Goal: Task Accomplishment & Management: Complete application form

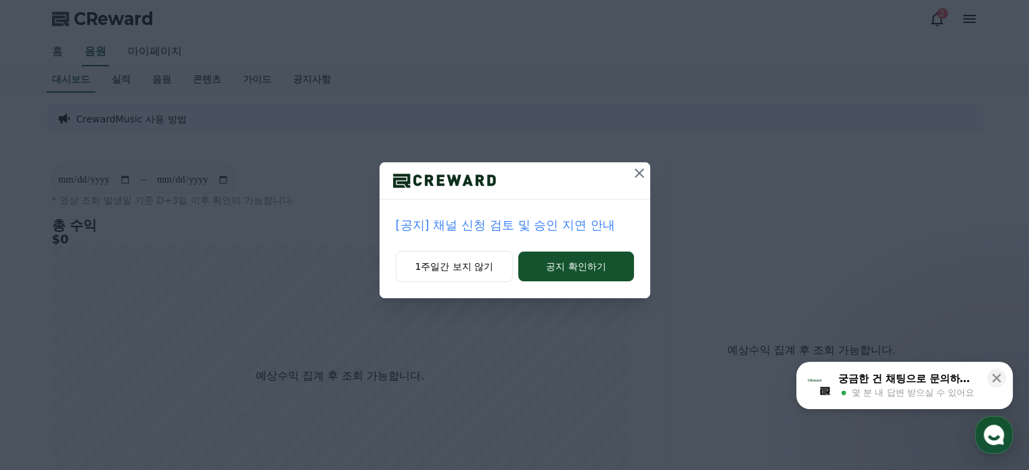
click at [643, 173] on icon at bounding box center [639, 173] width 16 height 16
click at [639, 170] on icon at bounding box center [640, 173] width 16 height 16
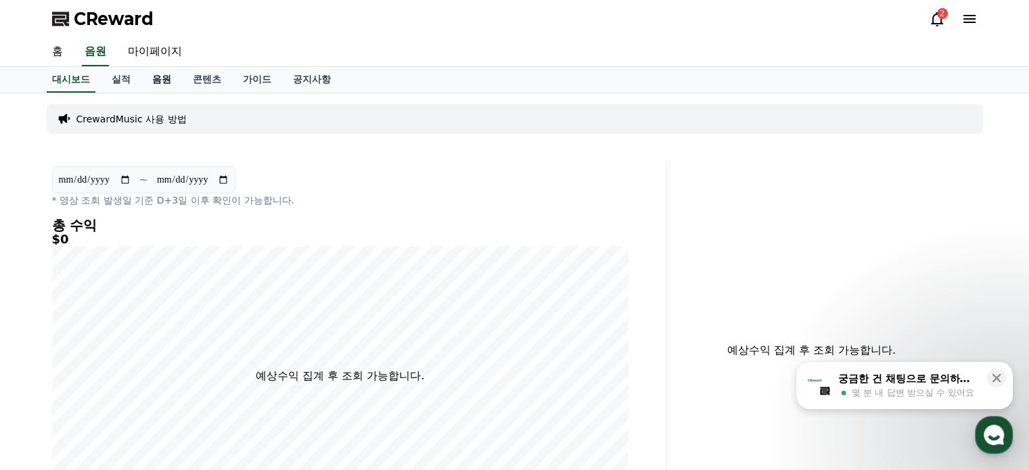
click at [154, 76] on link "음원" at bounding box center [161, 80] width 41 height 26
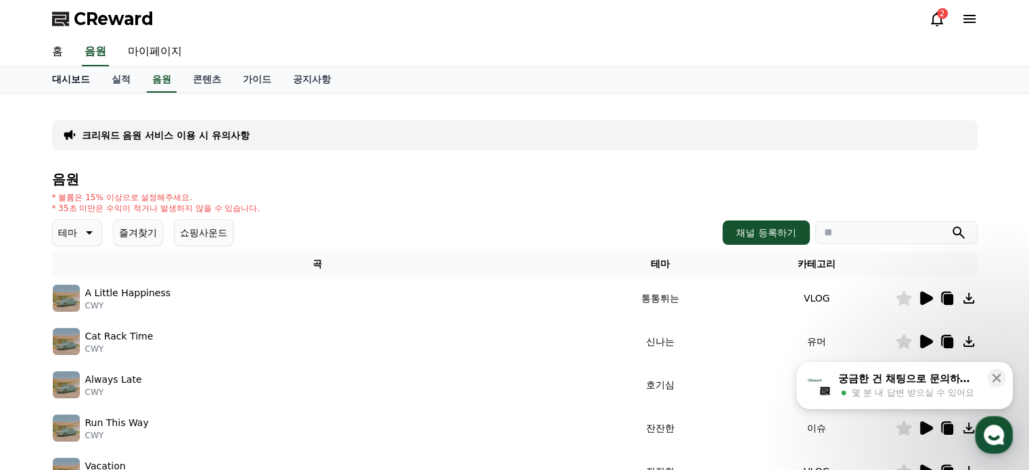
click at [79, 75] on link "대시보드" at bounding box center [71, 80] width 60 height 26
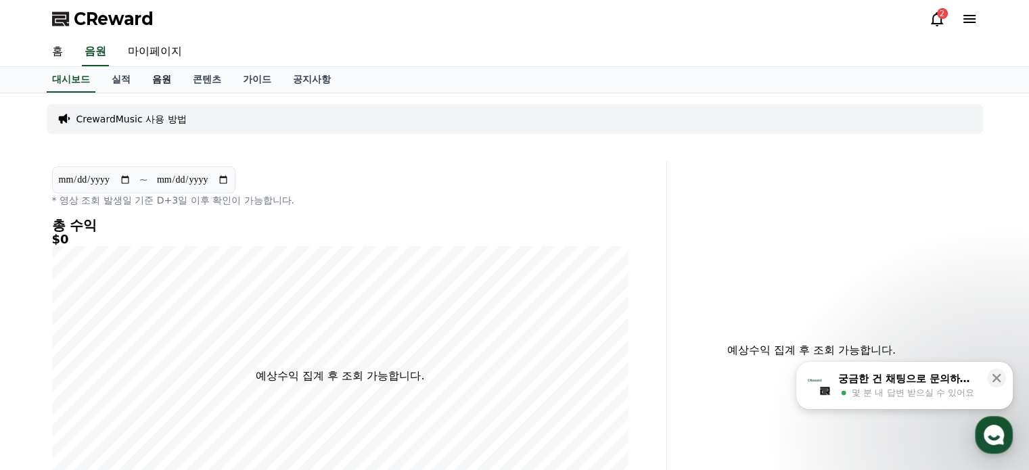
click at [162, 77] on link "음원" at bounding box center [161, 80] width 41 height 26
click at [162, 76] on link "음원" at bounding box center [161, 80] width 41 height 26
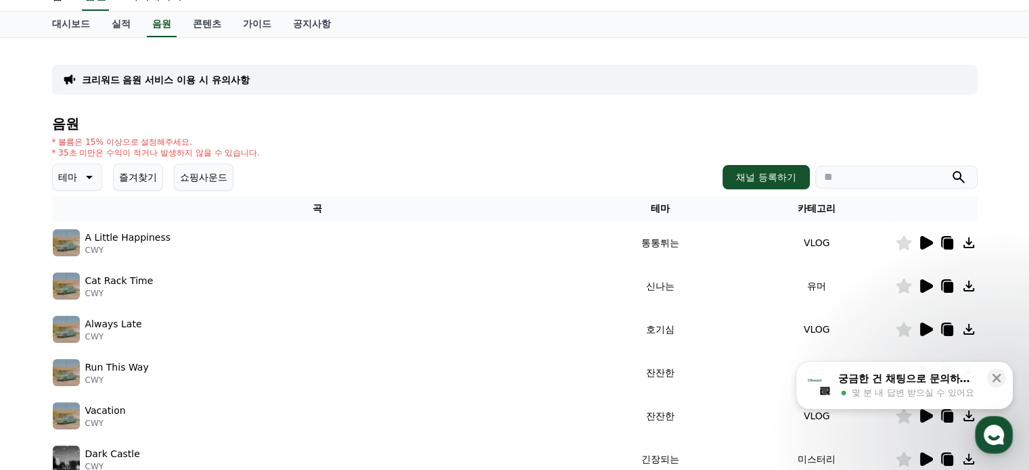
scroll to position [135, 0]
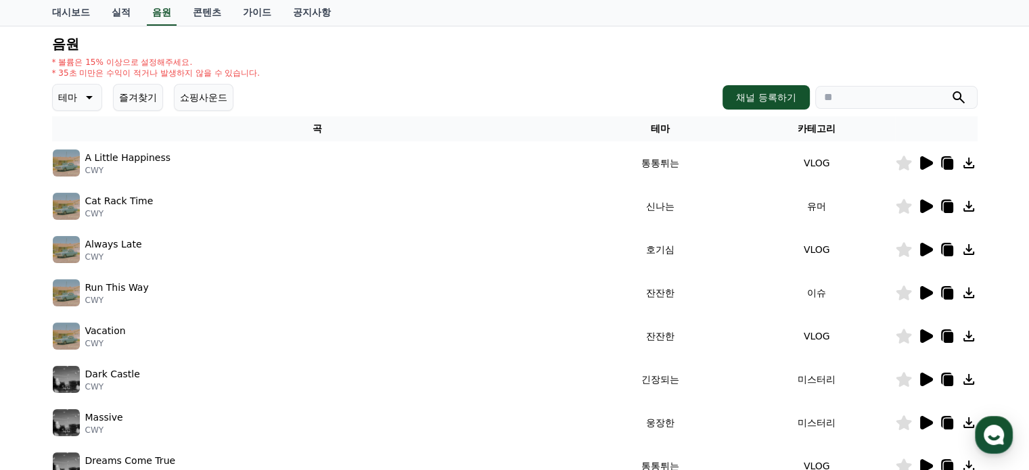
click at [931, 161] on icon at bounding box center [926, 163] width 13 height 14
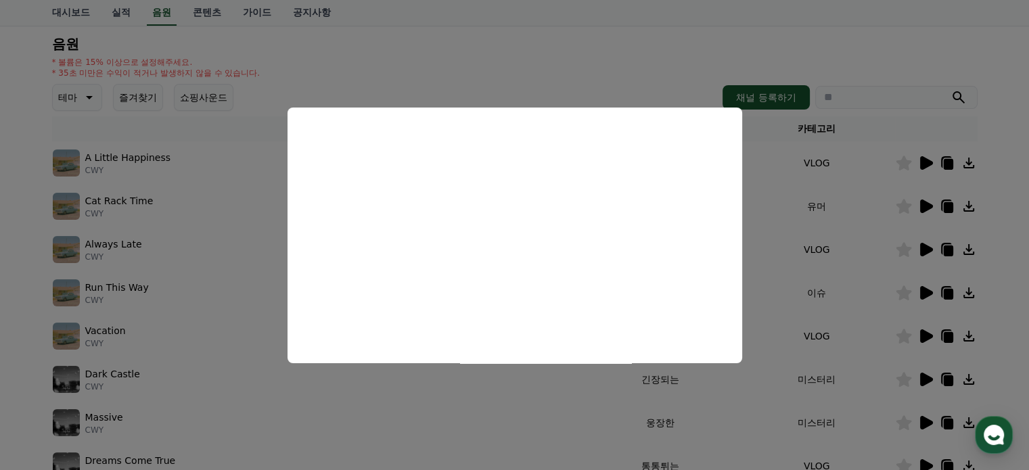
click at [465, 62] on button "close modal" at bounding box center [514, 235] width 1029 height 470
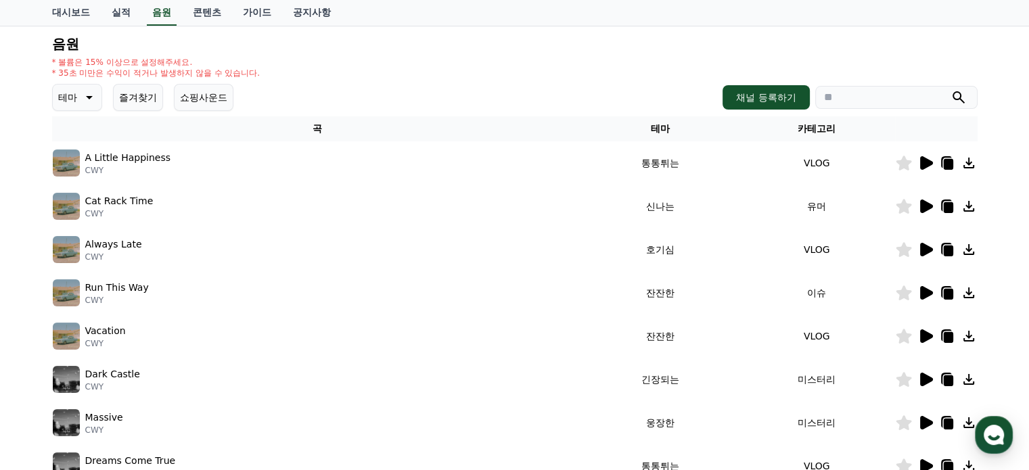
click at [929, 199] on icon at bounding box center [926, 206] width 16 height 16
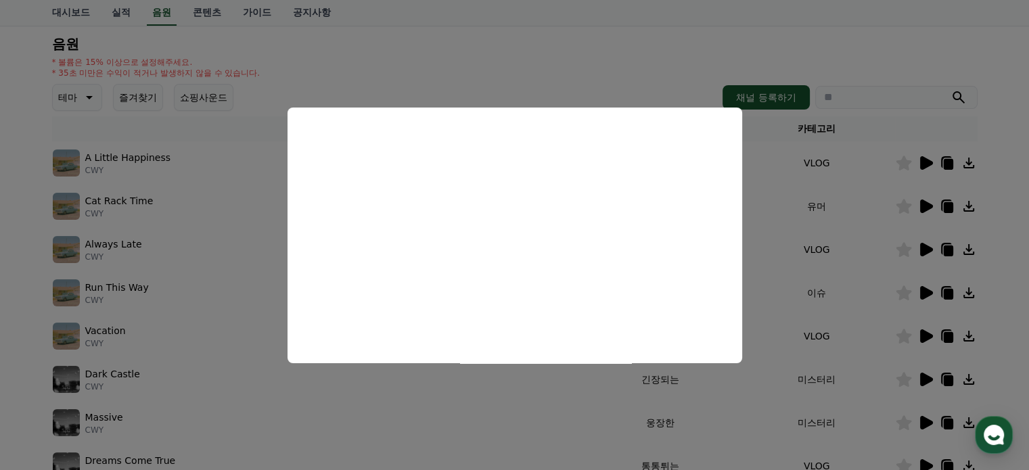
click at [920, 246] on button "close modal" at bounding box center [514, 235] width 1029 height 470
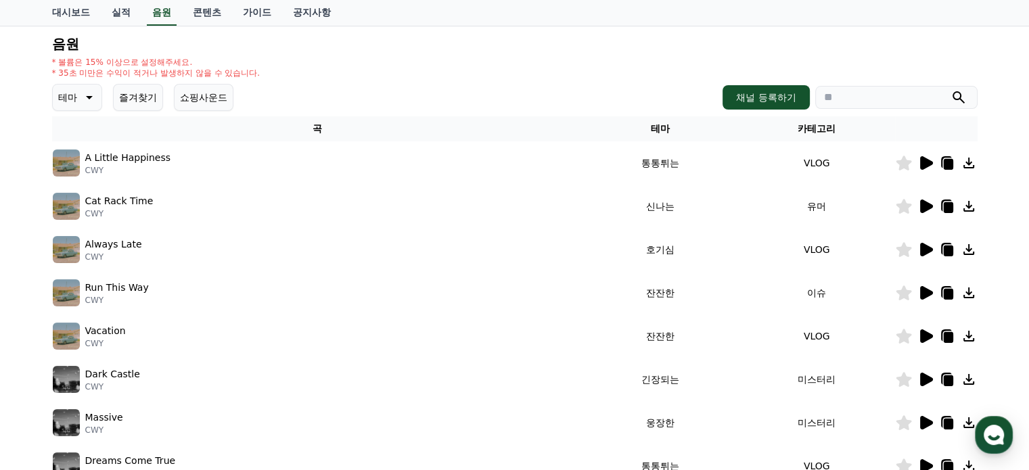
click at [923, 248] on icon at bounding box center [926, 250] width 13 height 14
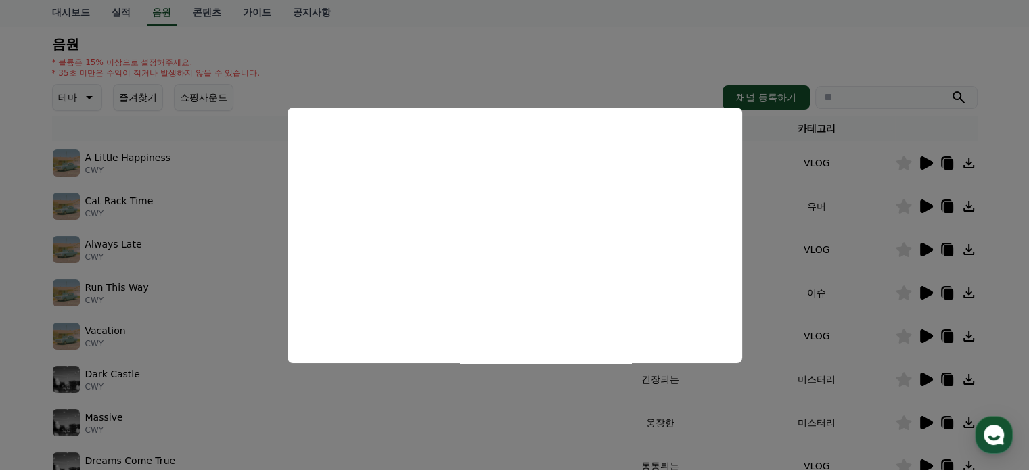
click at [916, 290] on button "close modal" at bounding box center [514, 235] width 1029 height 470
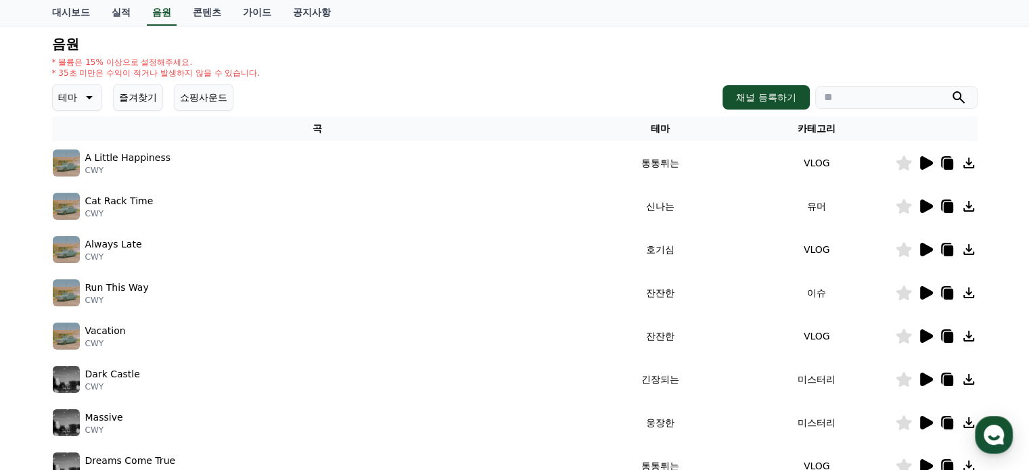
click at [923, 292] on icon at bounding box center [926, 293] width 13 height 14
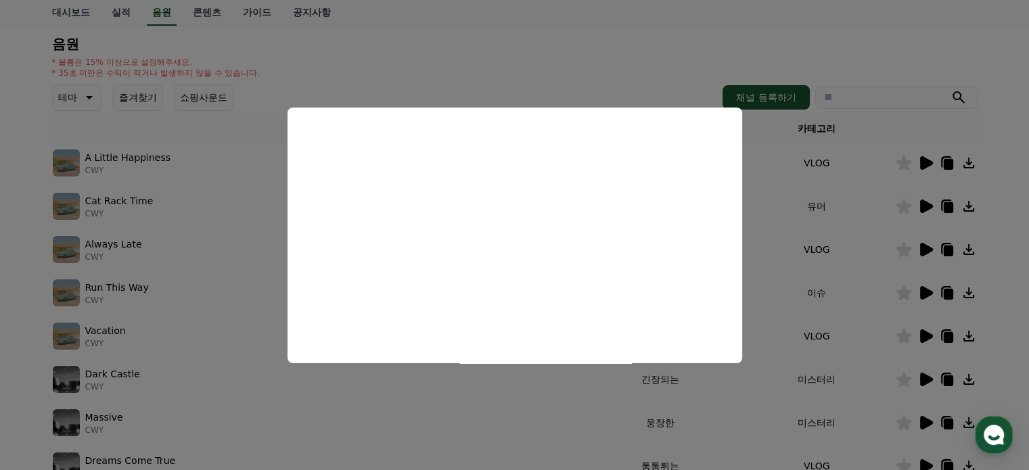
click at [926, 333] on button "close modal" at bounding box center [514, 235] width 1029 height 470
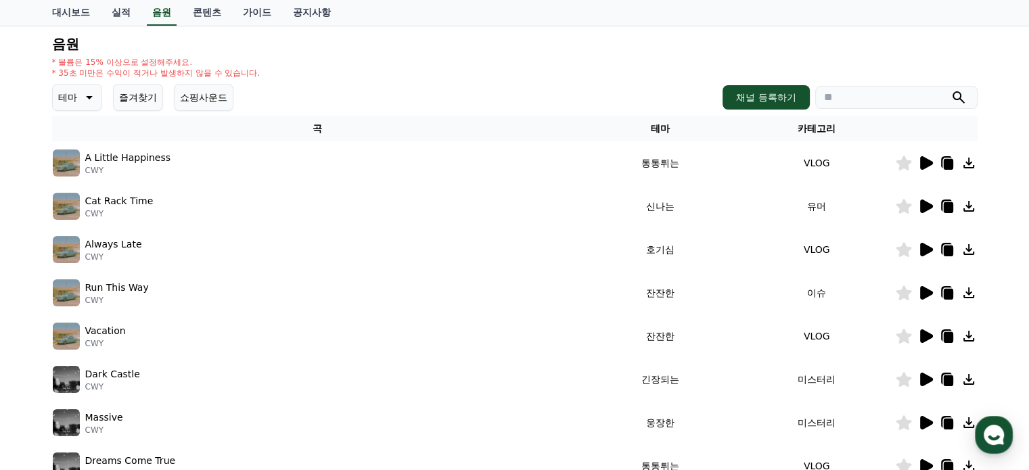
click at [926, 333] on icon at bounding box center [926, 337] width 13 height 14
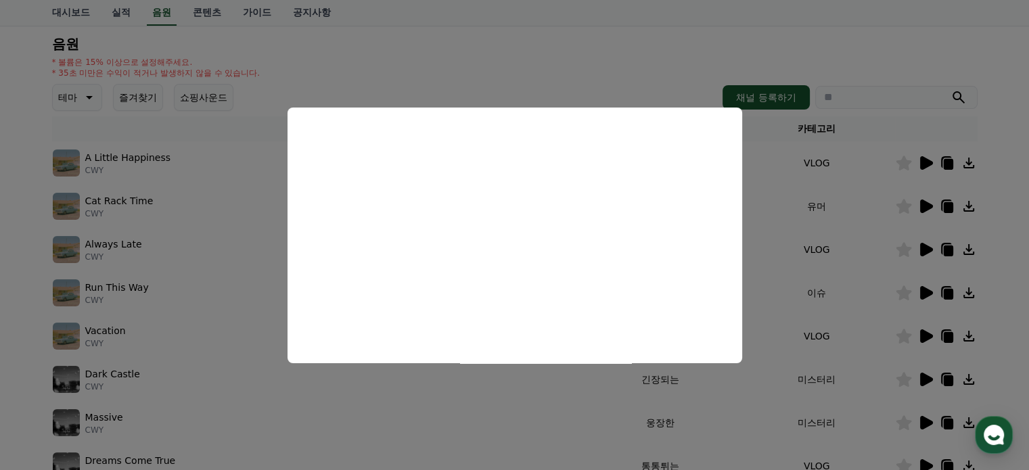
click at [430, 61] on button "close modal" at bounding box center [514, 235] width 1029 height 470
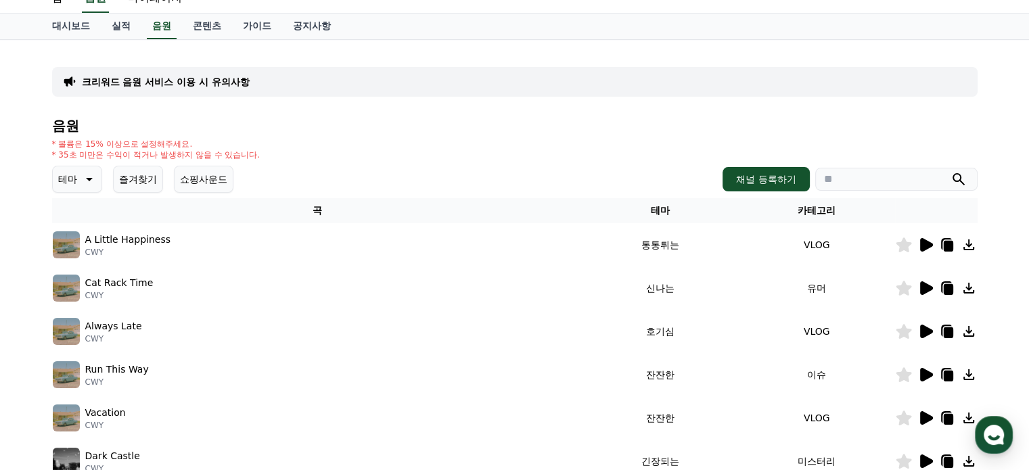
scroll to position [0, 0]
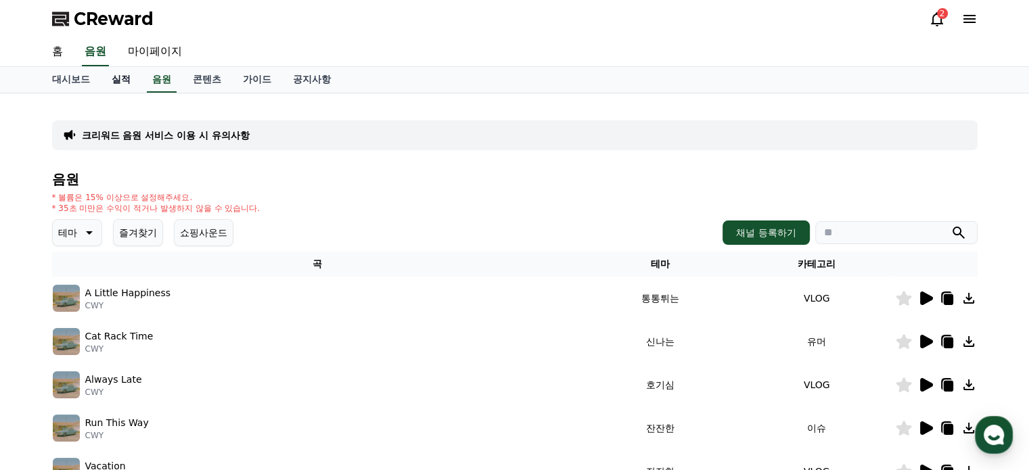
click at [126, 82] on link "실적" at bounding box center [121, 80] width 41 height 26
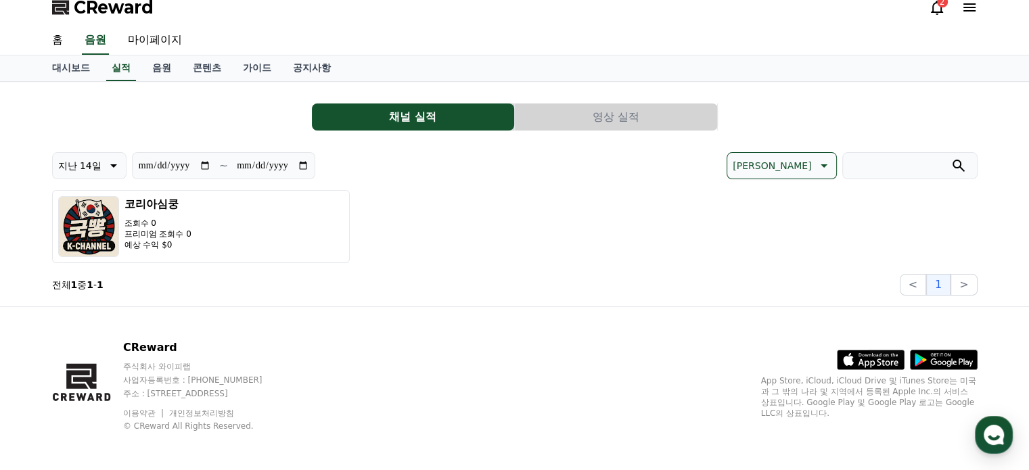
scroll to position [15, 0]
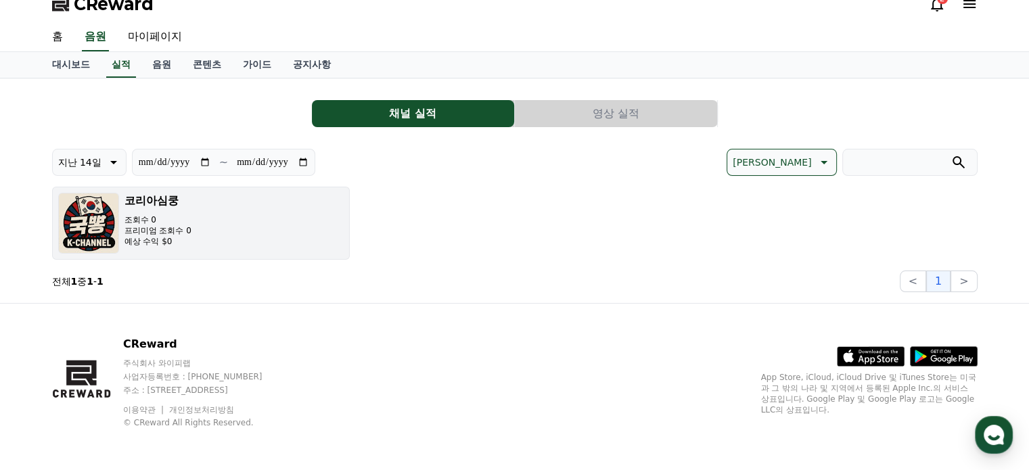
click at [165, 210] on div "코리아심쿵 조회수 0 프리미엄 조회수 0 예상 수익 $0" at bounding box center [158, 223] width 67 height 61
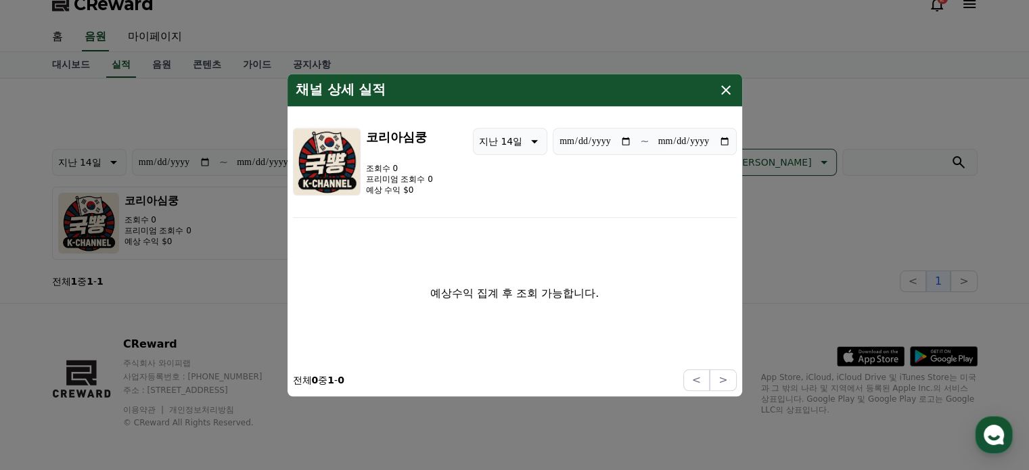
click at [722, 91] on icon "modal" at bounding box center [726, 90] width 16 height 16
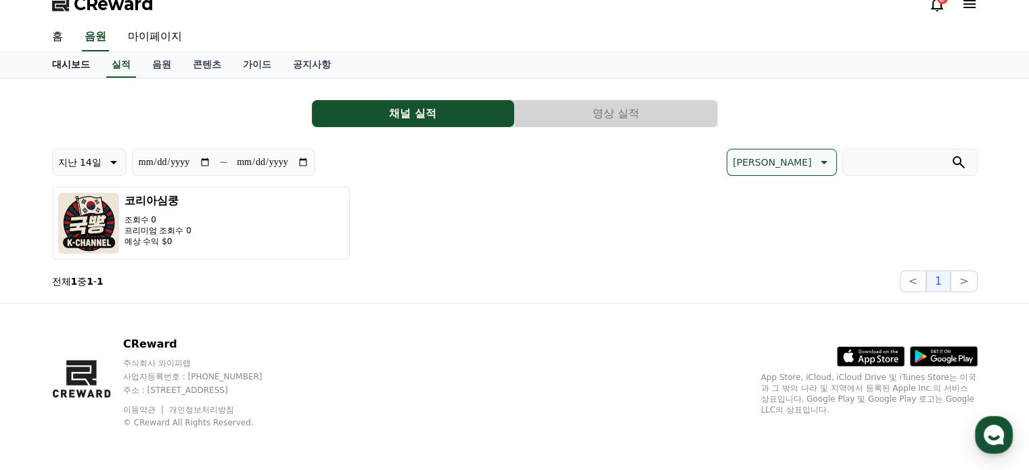
click at [64, 66] on link "대시보드" at bounding box center [71, 65] width 60 height 26
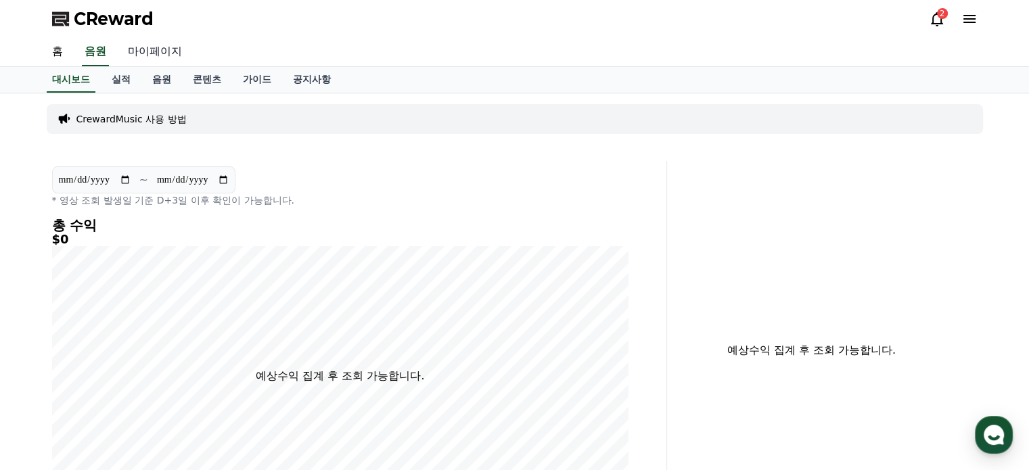
click at [158, 45] on link "마이페이지" at bounding box center [155, 52] width 76 height 28
select select "**********"
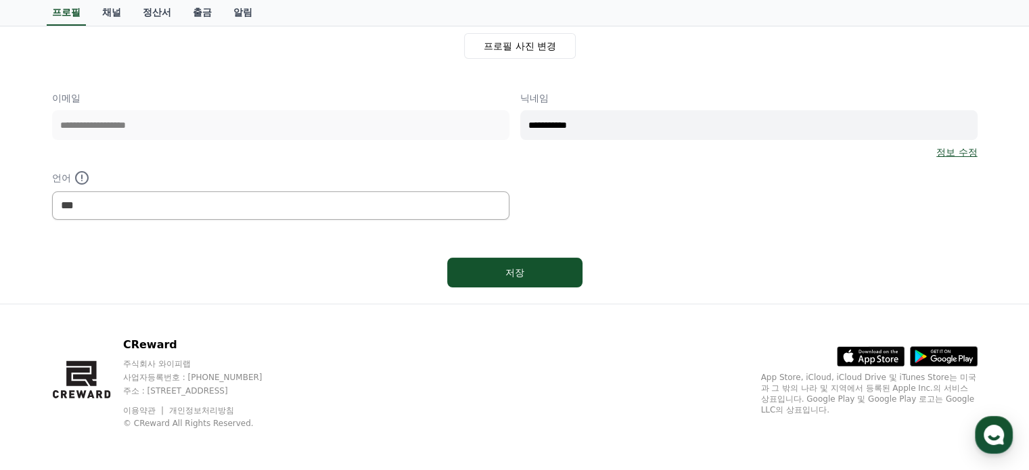
scroll to position [12, 0]
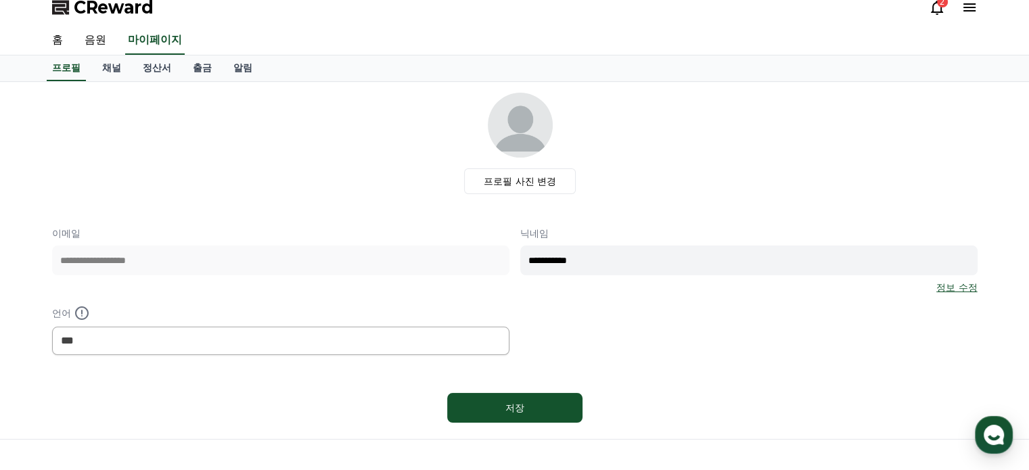
click at [965, 287] on link "정보 수정" at bounding box center [957, 288] width 41 height 14
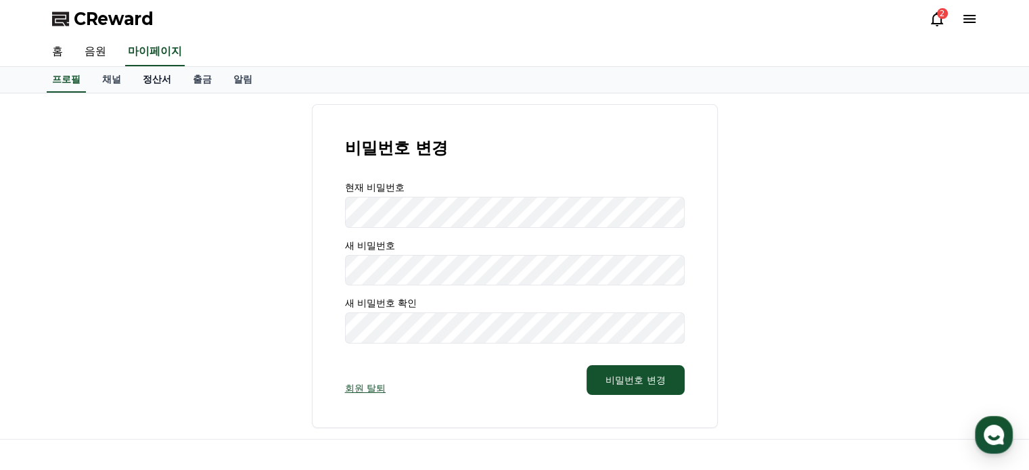
click at [158, 78] on link "정산서" at bounding box center [157, 80] width 50 height 26
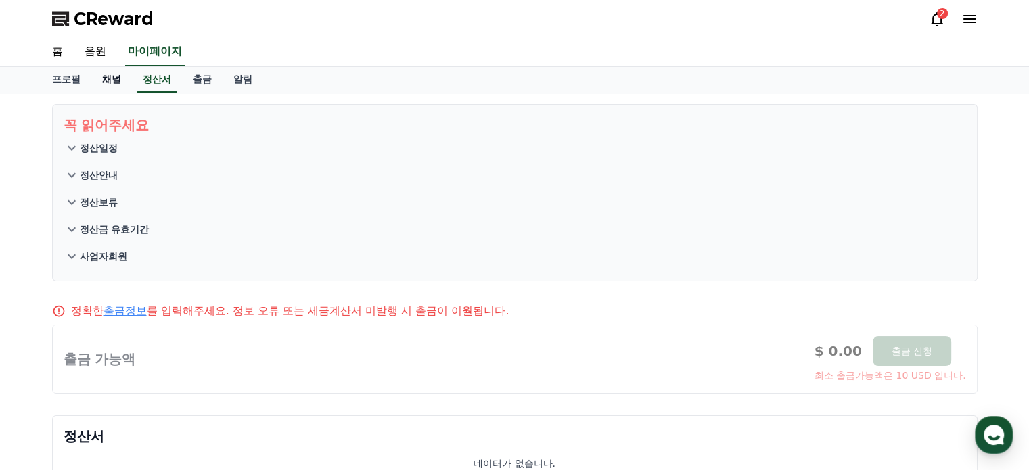
click at [116, 74] on link "채널" at bounding box center [111, 80] width 41 height 26
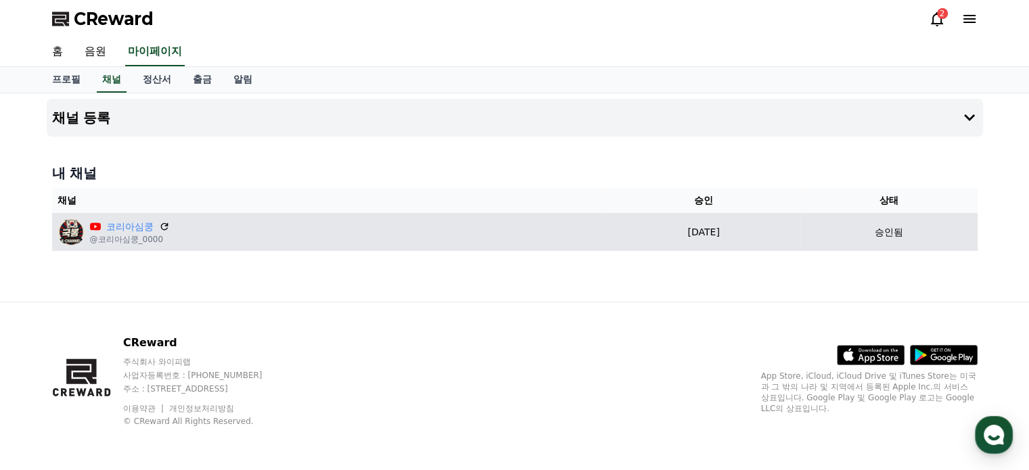
click at [428, 233] on div "코리아심쿵 @코리아심쿵_0000" at bounding box center [330, 232] width 545 height 27
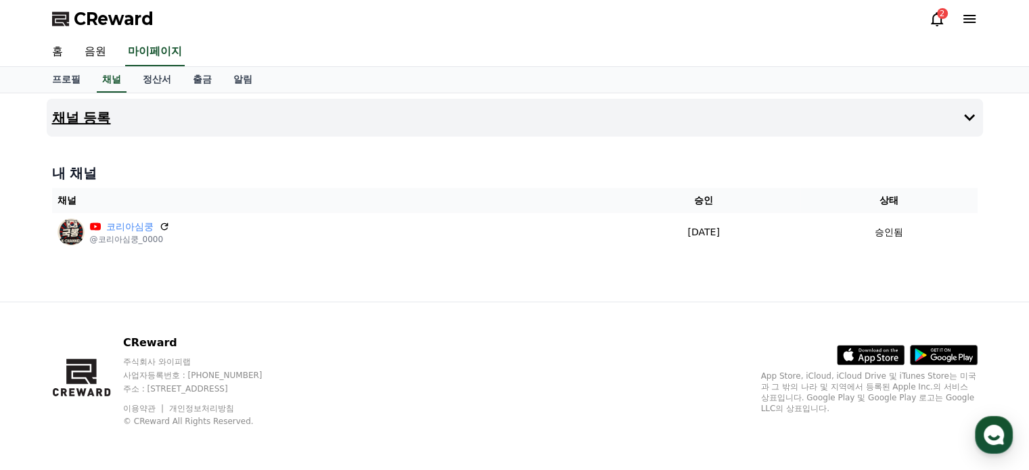
click at [414, 118] on button "채널 등록" at bounding box center [515, 118] width 937 height 38
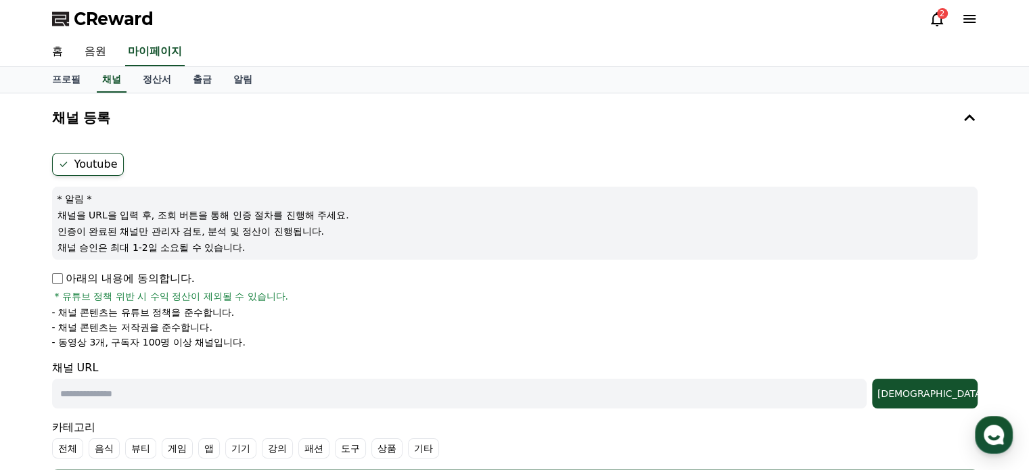
click at [171, 277] on p "아래의 내용에 동의합니다." at bounding box center [123, 279] width 143 height 16
click at [92, 280] on p "아래의 내용에 동의합니다." at bounding box center [123, 279] width 143 height 16
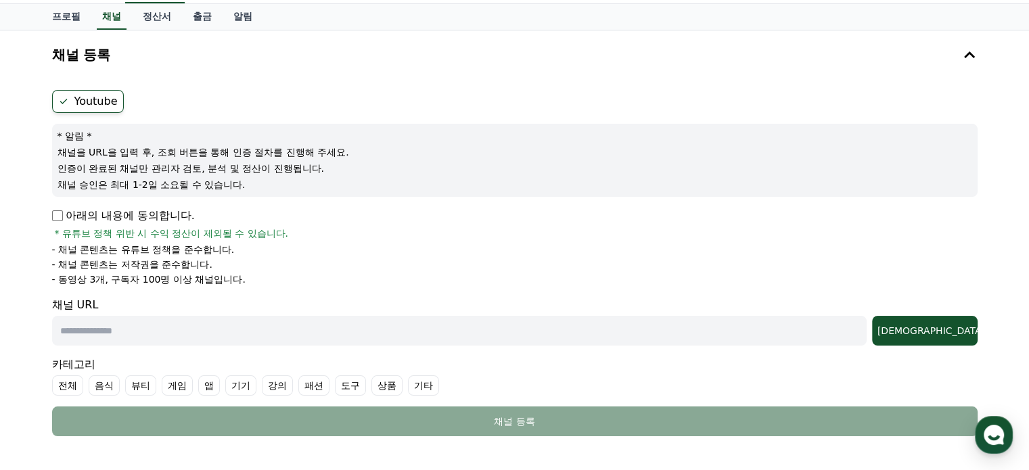
scroll to position [135, 0]
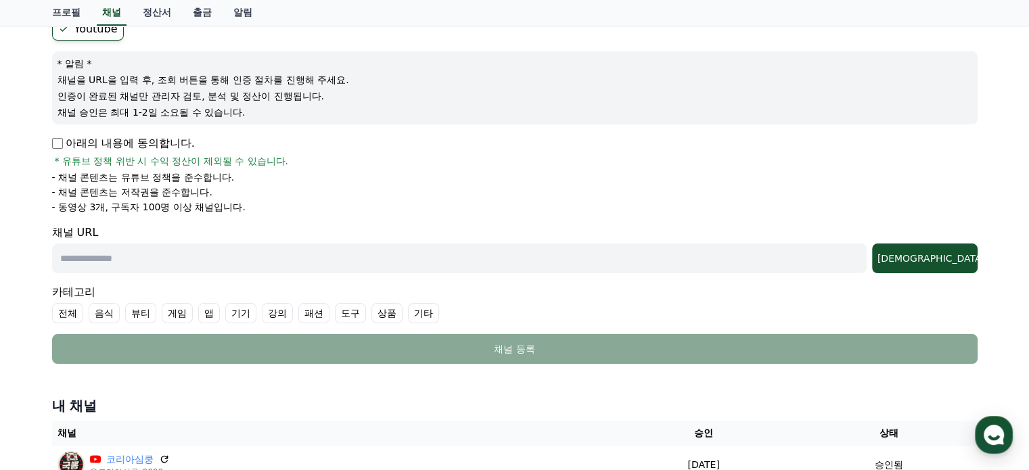
click at [257, 263] on input "text" at bounding box center [459, 259] width 815 height 30
paste input "**********"
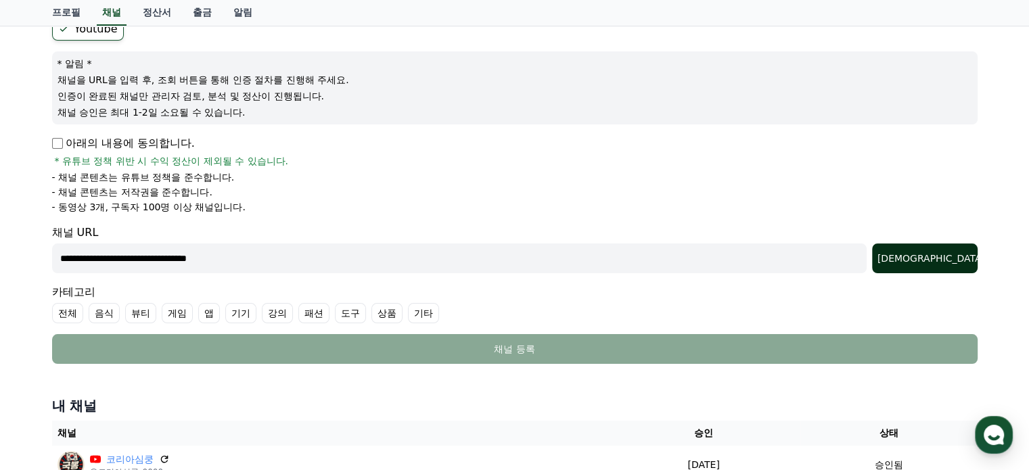
type input "**********"
click at [952, 255] on div "조회" at bounding box center [925, 259] width 95 height 14
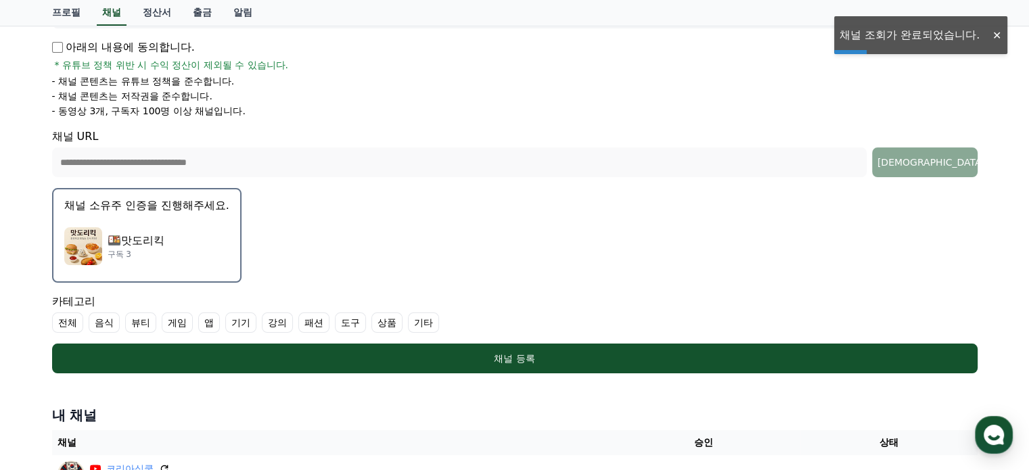
scroll to position [271, 0]
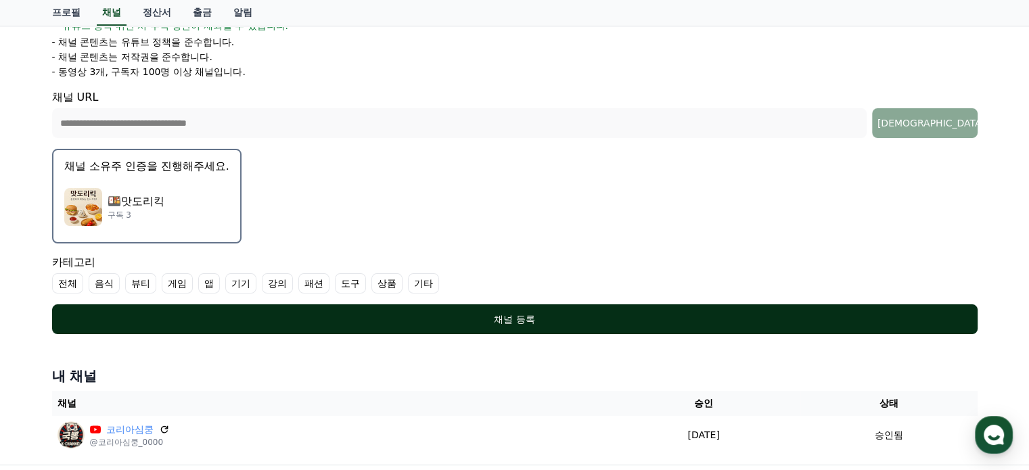
click at [342, 315] on div "채널 등록" at bounding box center [515, 320] width 872 height 14
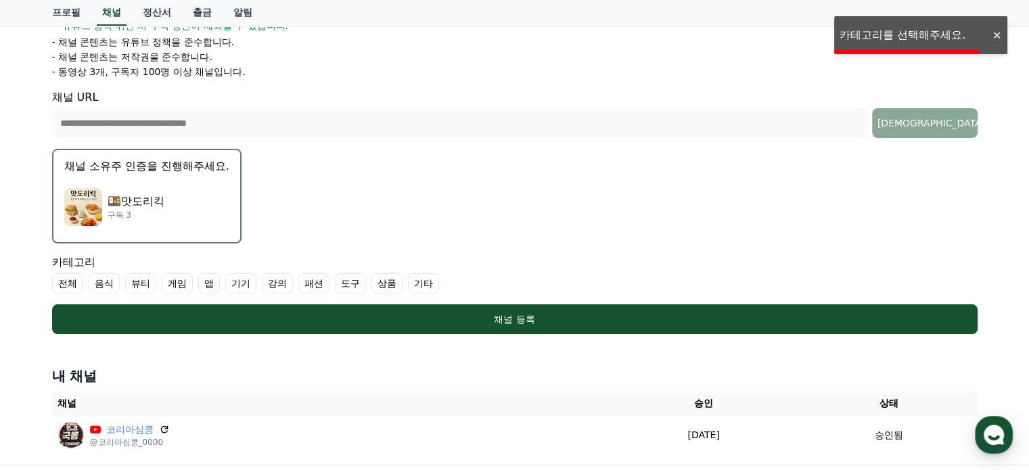
click at [195, 220] on div "🍱맛도리킥 구독 3" at bounding box center [146, 207] width 165 height 54
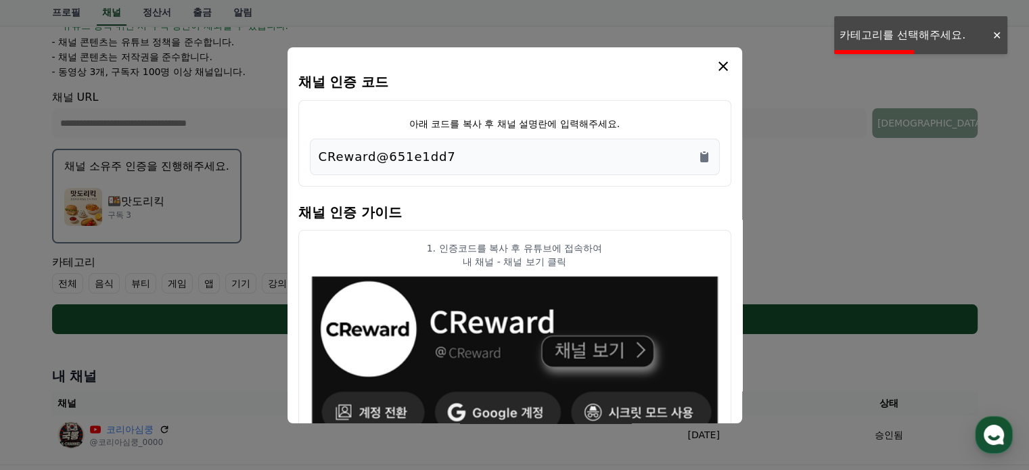
click at [246, 316] on button "close modal" at bounding box center [514, 235] width 1029 height 470
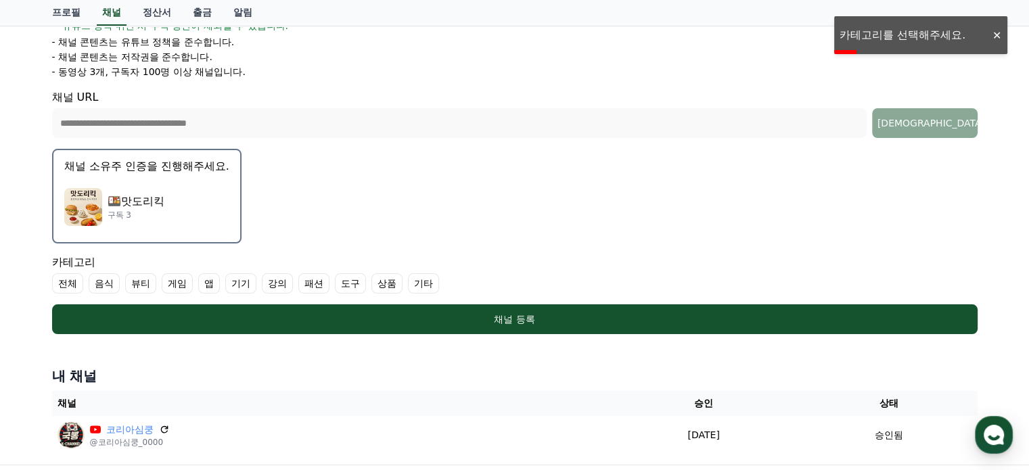
click at [192, 189] on div "🍱맛도리킥 구독 3" at bounding box center [146, 207] width 165 height 54
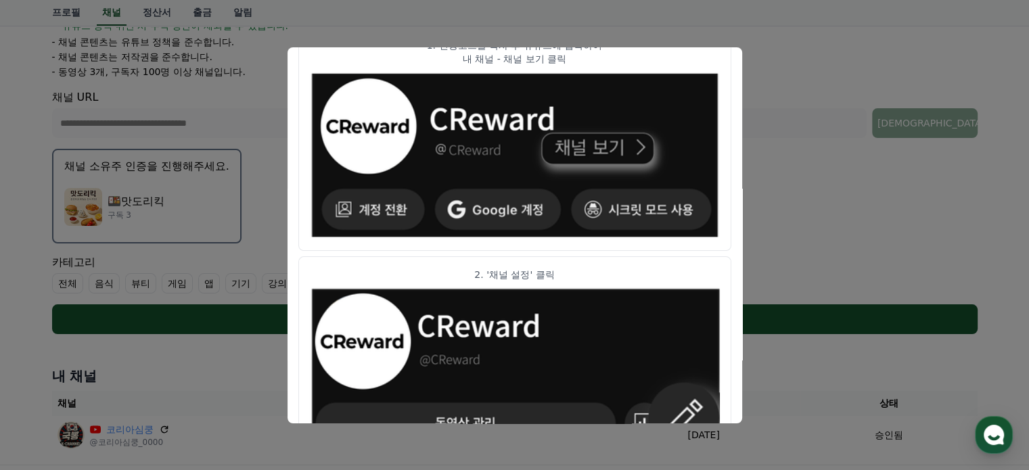
scroll to position [68, 0]
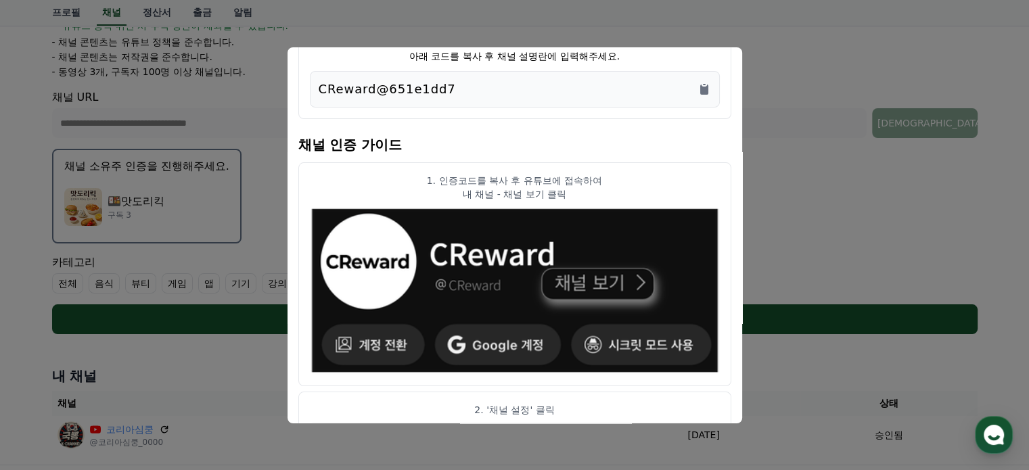
drag, startPoint x: 437, startPoint y: 83, endPoint x: 311, endPoint y: 89, distance: 126.0
click at [311, 89] on div "CReward@651e1dd7" at bounding box center [515, 89] width 410 height 37
copy p "CReward@651e1dd7"
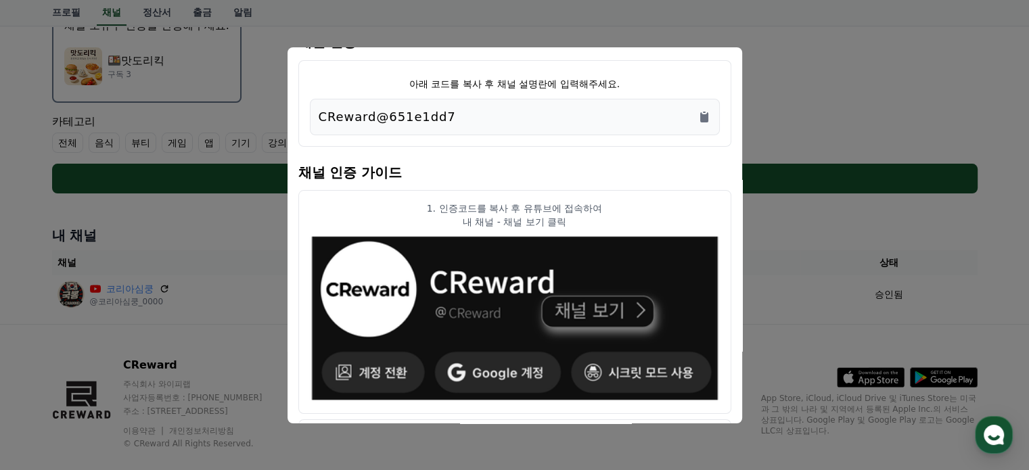
scroll to position [0, 0]
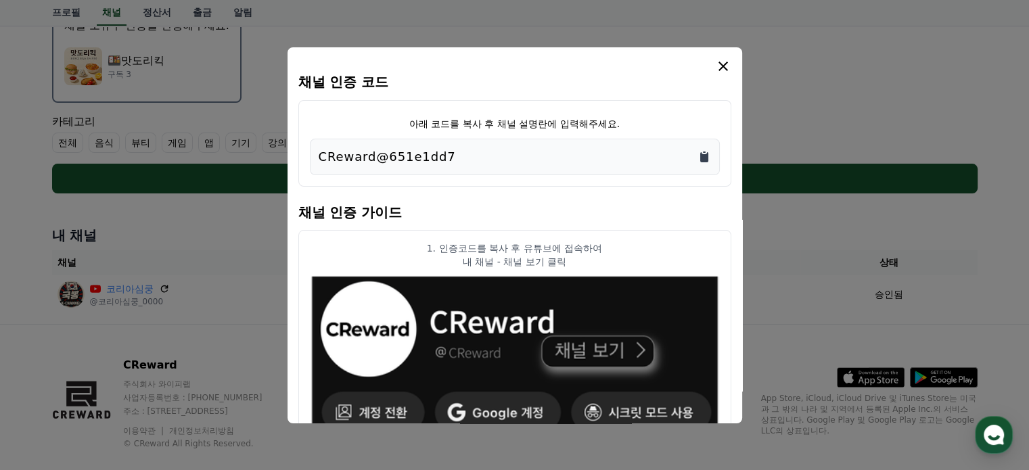
click at [700, 152] on icon "Copy to clipboard" at bounding box center [705, 157] width 14 height 14
click at [719, 62] on icon "modal" at bounding box center [723, 66] width 9 height 9
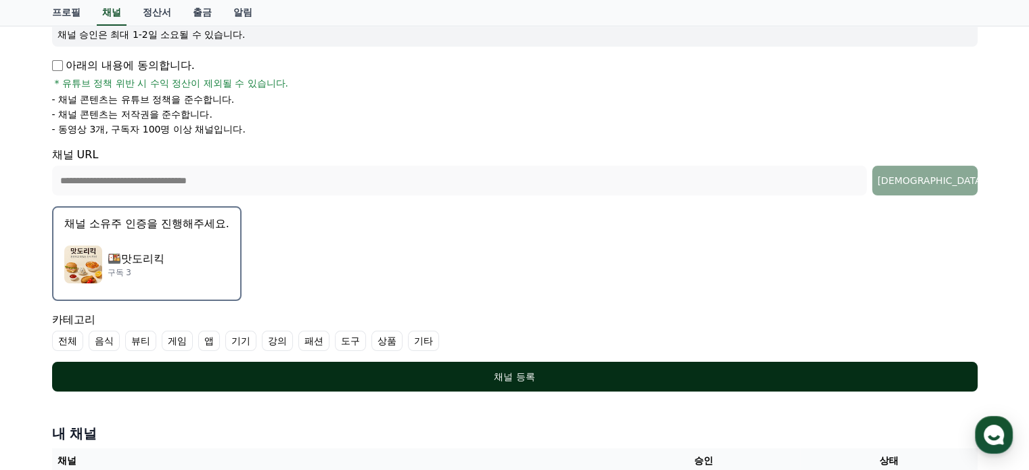
scroll to position [363, 0]
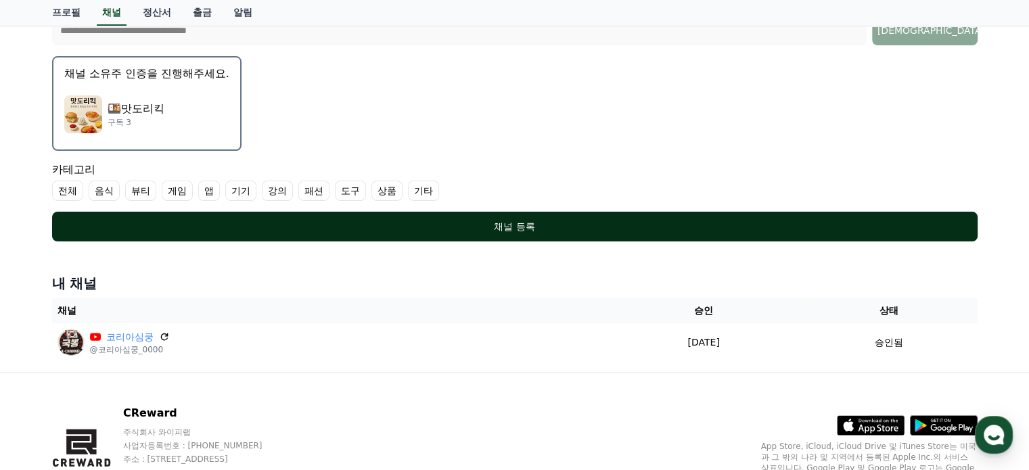
click at [363, 226] on div "채널 등록" at bounding box center [515, 227] width 872 height 14
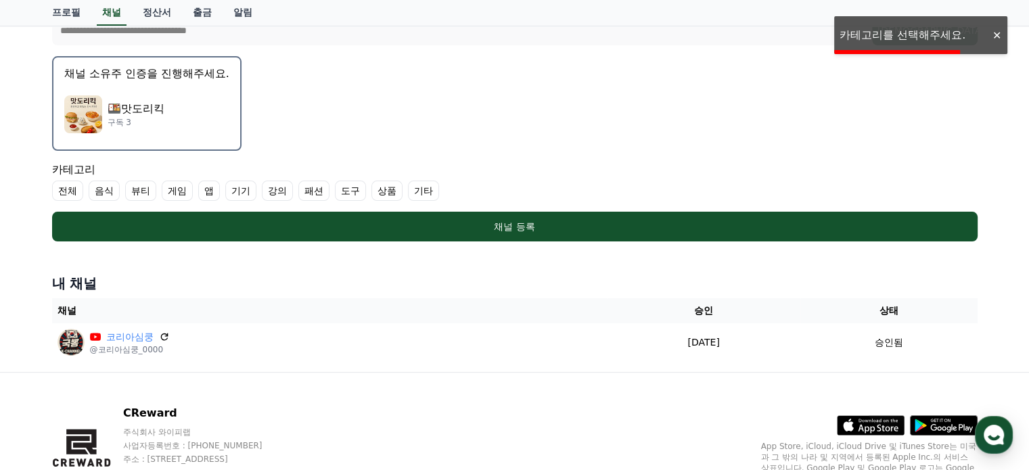
click at [194, 95] on div "🍱맛도리킥 구독 3" at bounding box center [146, 114] width 165 height 54
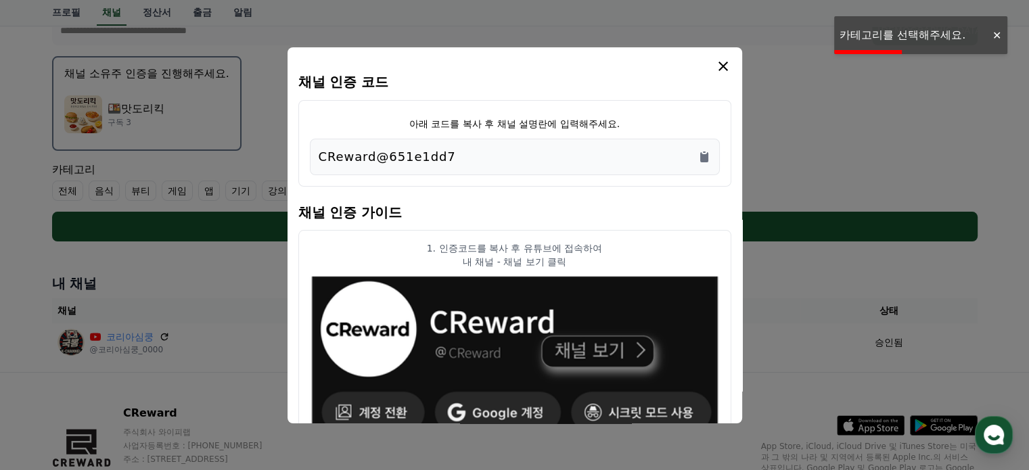
click at [721, 64] on icon "modal" at bounding box center [723, 66] width 9 height 9
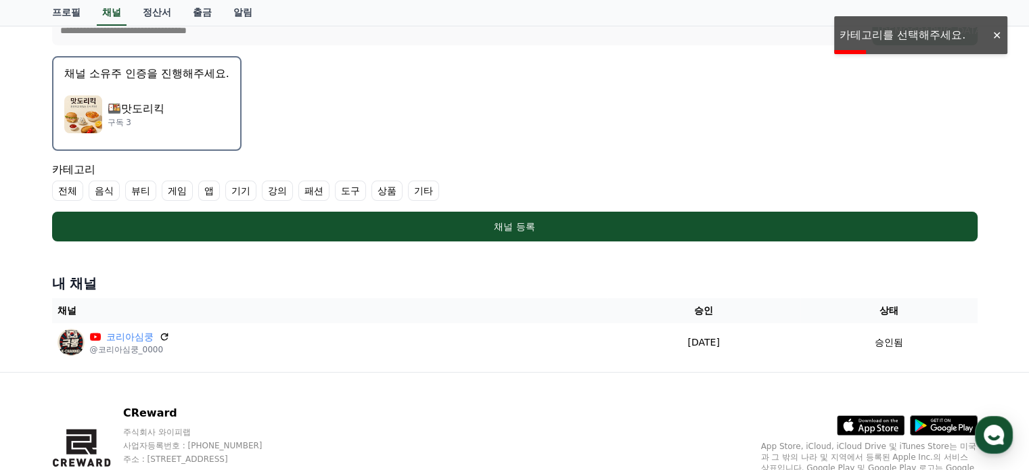
click at [97, 187] on label "음식" at bounding box center [104, 191] width 31 height 20
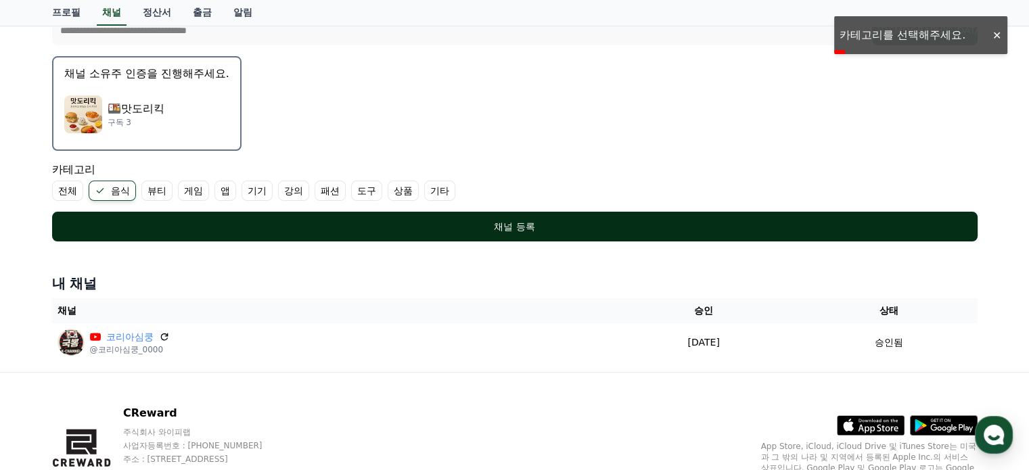
click at [158, 221] on div "채널 등록" at bounding box center [515, 227] width 872 height 14
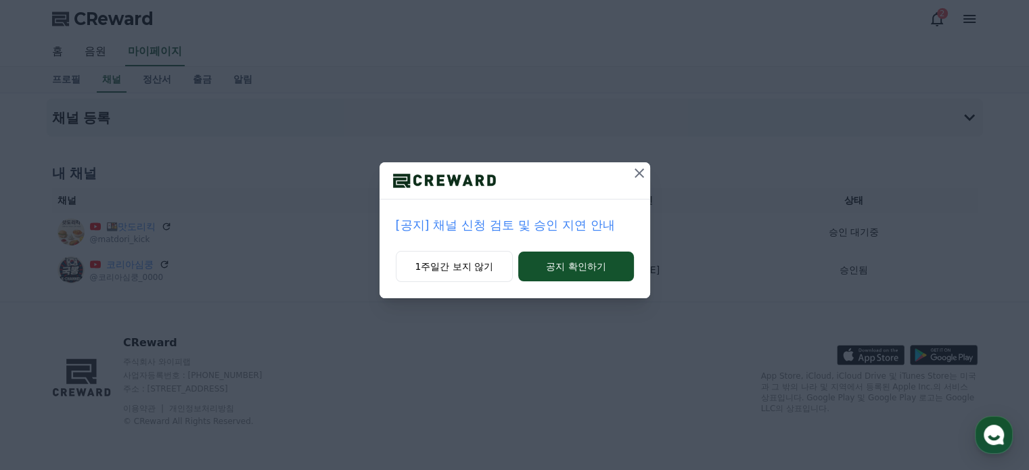
click at [641, 175] on icon at bounding box center [639, 173] width 9 height 9
click at [639, 170] on icon at bounding box center [640, 173] width 16 height 16
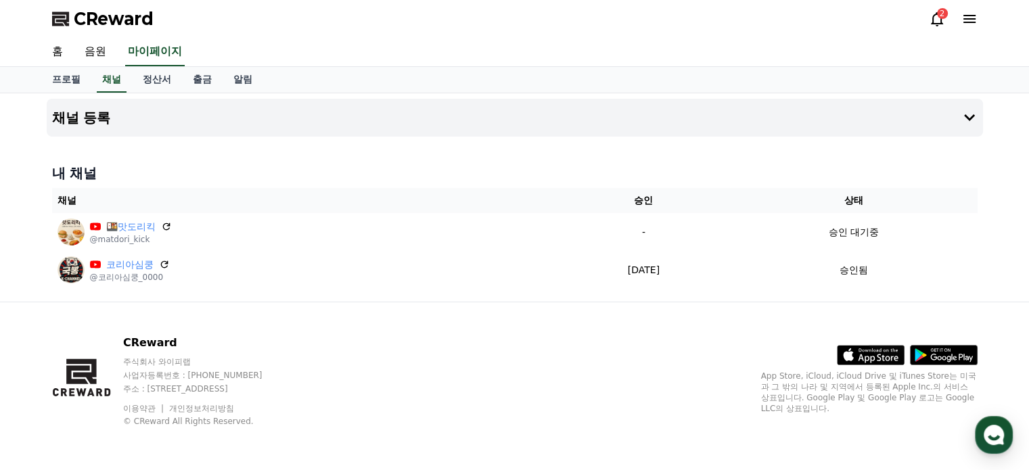
click at [687, 338] on div "CReward 주식회사 와이피랩 사업자등록번호 : [PHONE_NUMBER] 주소 : [STREET_ADDRESS] 이용약관 개인정보처리방침 …" at bounding box center [514, 387] width 947 height 168
click at [92, 18] on span "CReward" at bounding box center [114, 19] width 80 height 22
